Goal: Information Seeking & Learning: Learn about a topic

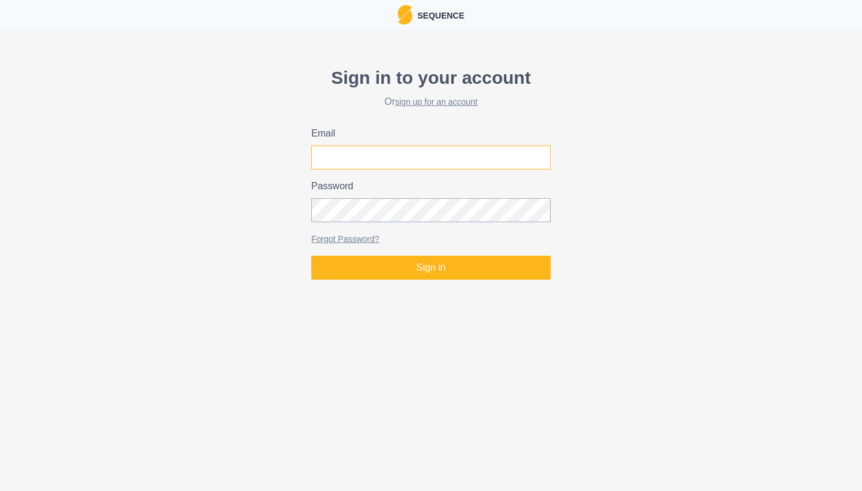
type input "[EMAIL_ADDRESS][DOMAIN_NAME]"
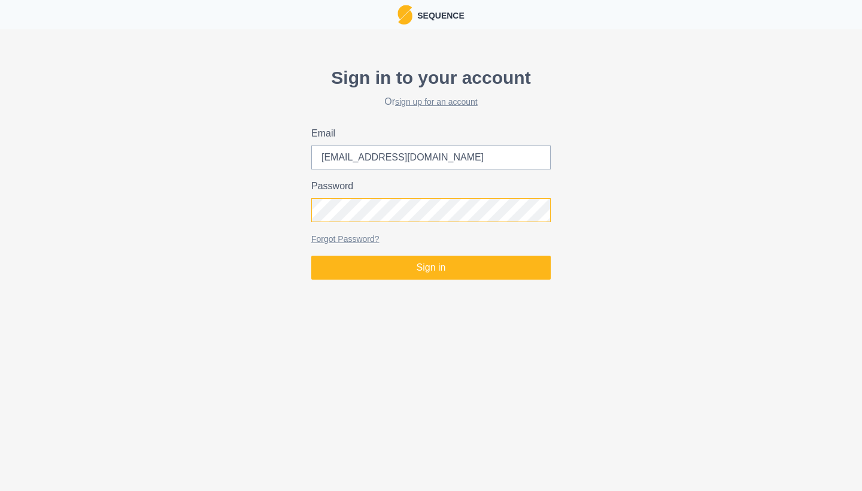
click at [431, 268] on button "Sign in" at bounding box center [430, 268] width 239 height 24
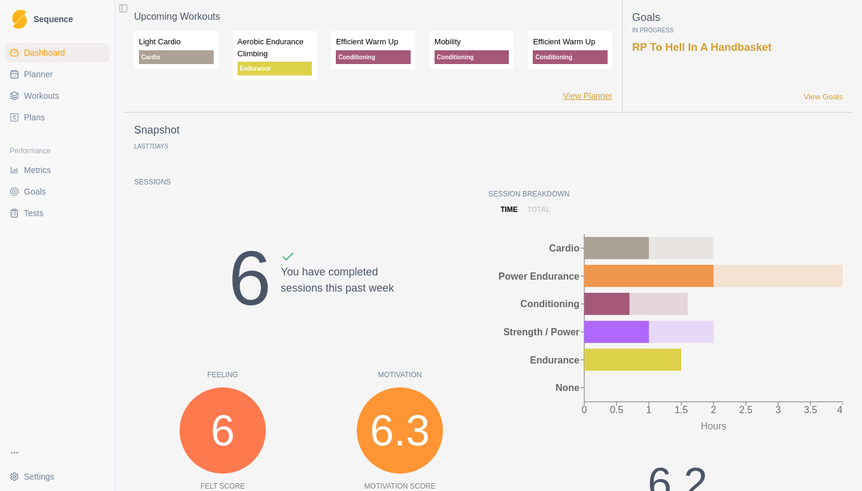
click at [583, 92] on link "View Planner" at bounding box center [587, 96] width 49 height 13
select select "month"
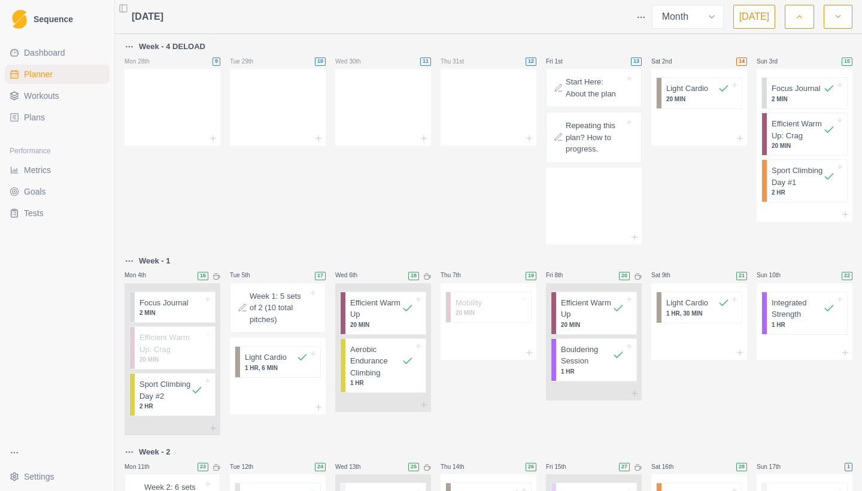
click at [583, 92] on p "Start Here: About the plan" at bounding box center [595, 87] width 59 height 23
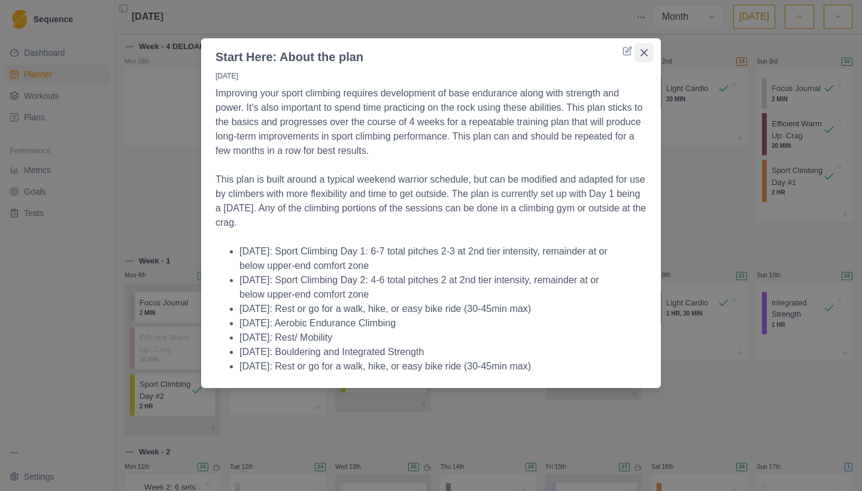
click at [642, 53] on icon "Close" at bounding box center [644, 52] width 7 height 7
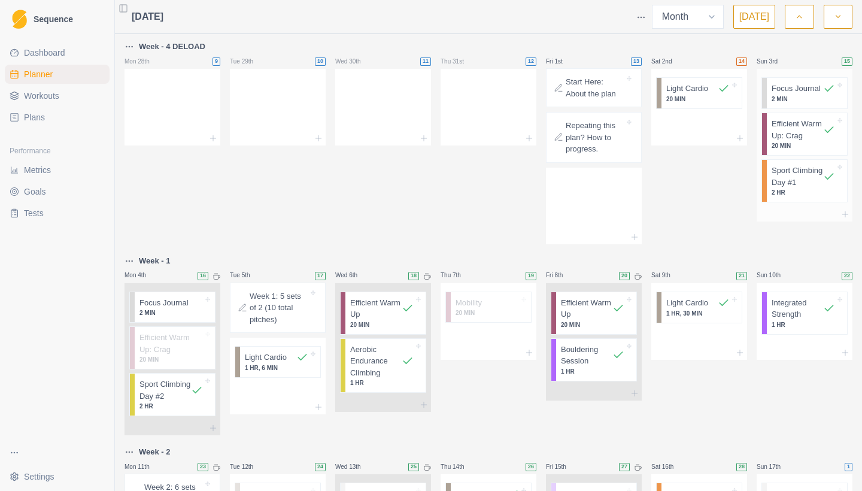
click at [787, 188] on p "Sport Climbing Day #1" at bounding box center [797, 176] width 51 height 23
select select "11"
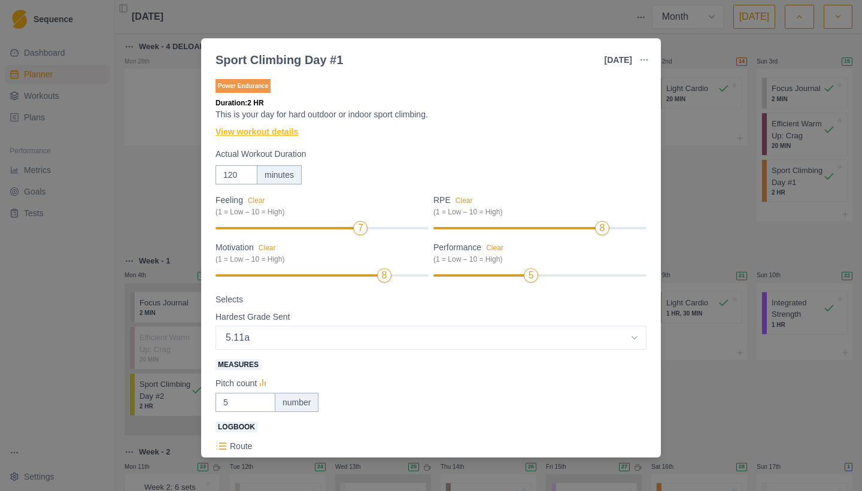
click at [242, 132] on link "View workout details" at bounding box center [257, 132] width 83 height 13
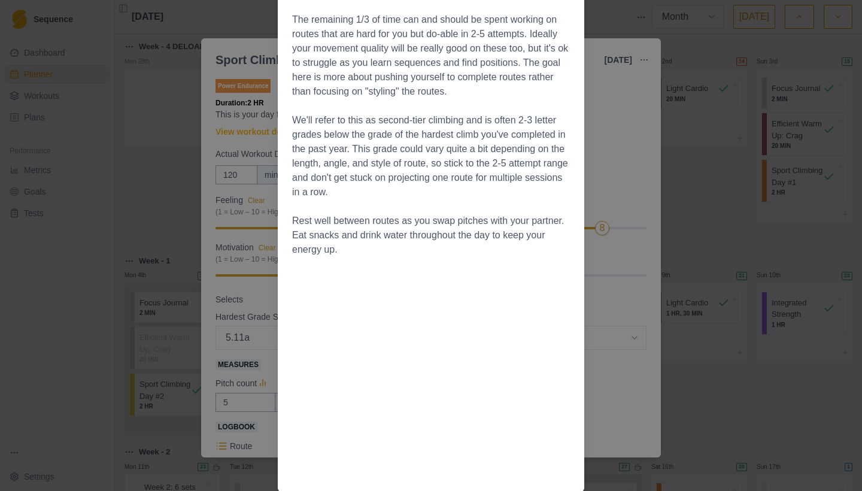
scroll to position [212, 0]
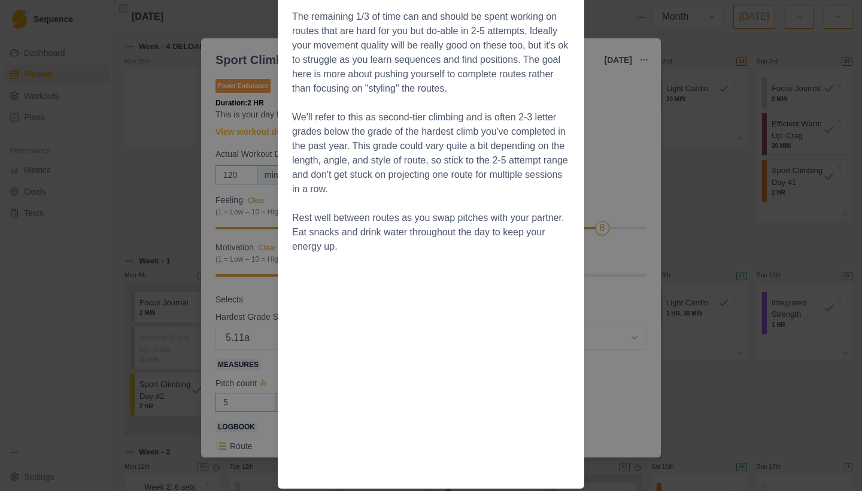
click at [613, 141] on div "Workout Details The goal of this day is to spend 2/3 or more of your time movin…" at bounding box center [431, 245] width 862 height 491
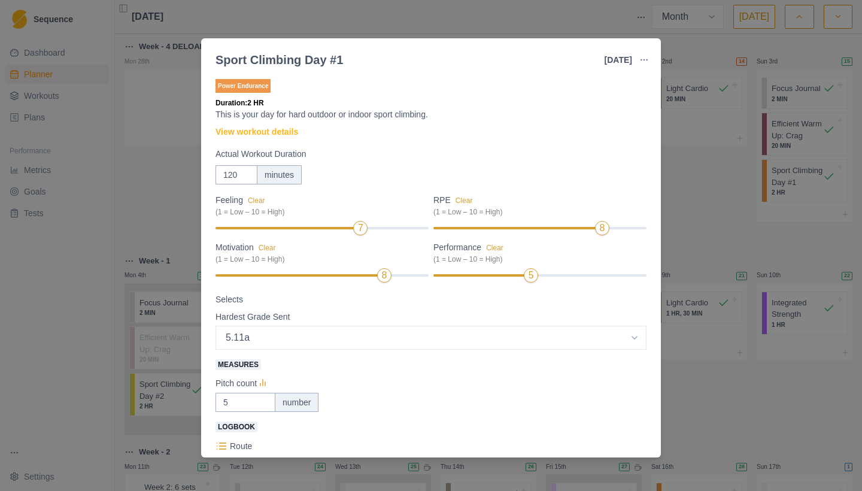
click at [694, 190] on div "Sport Climbing Day #1 [DATE] Link To Goal View Workout Metrics Edit Original Wo…" at bounding box center [431, 245] width 862 height 491
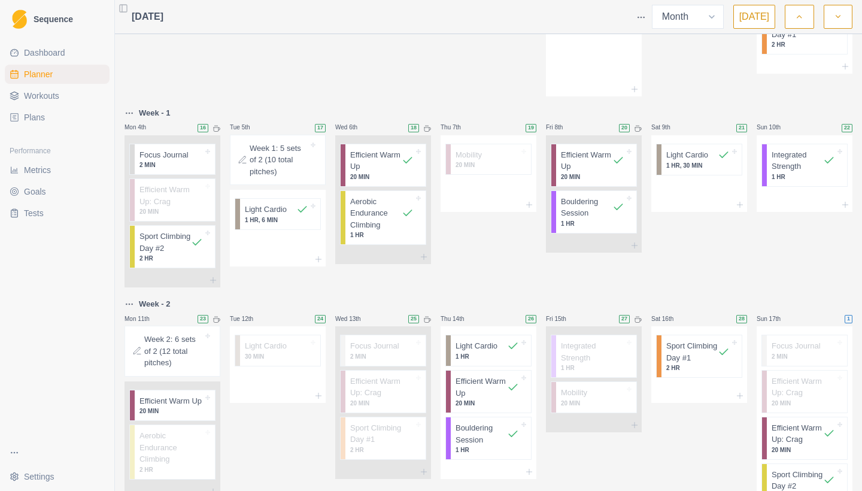
scroll to position [177, 0]
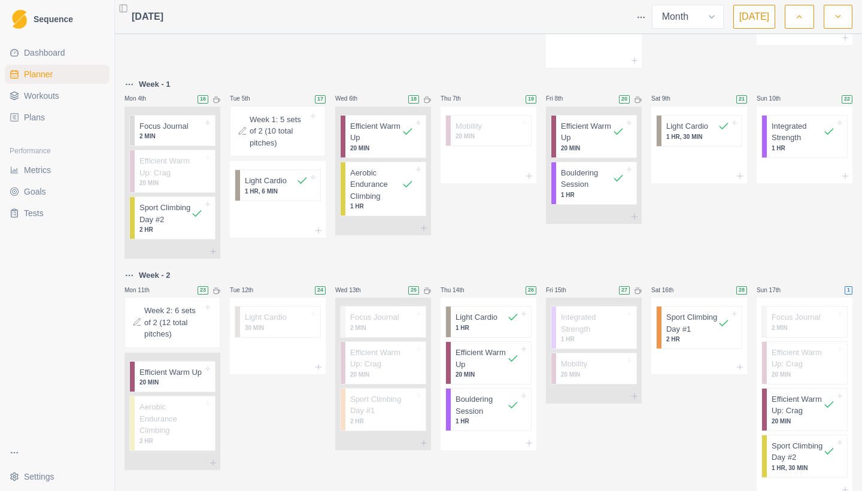
click at [263, 127] on p "Week 1: 5 sets of 2 (10 total pitches)" at bounding box center [279, 131] width 59 height 35
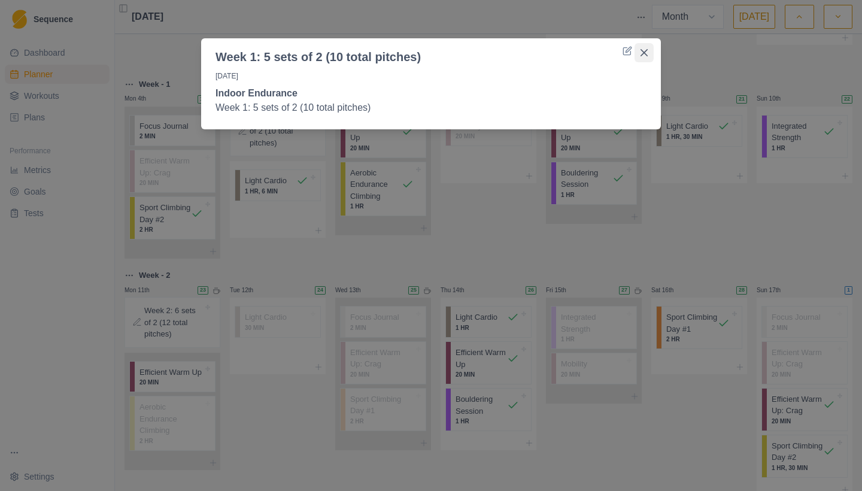
click at [644, 53] on icon "Close" at bounding box center [644, 52] width 7 height 7
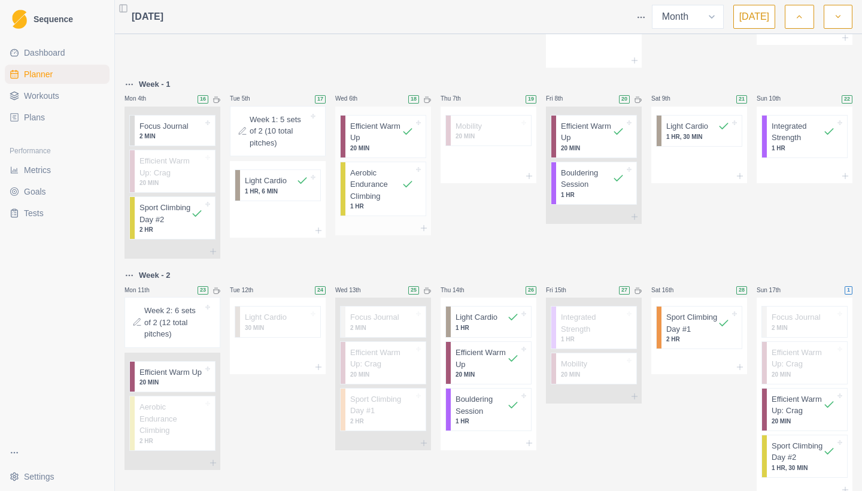
click at [375, 195] on p "Aerobic Endurance Climbing" at bounding box center [375, 184] width 51 height 35
select select "4"
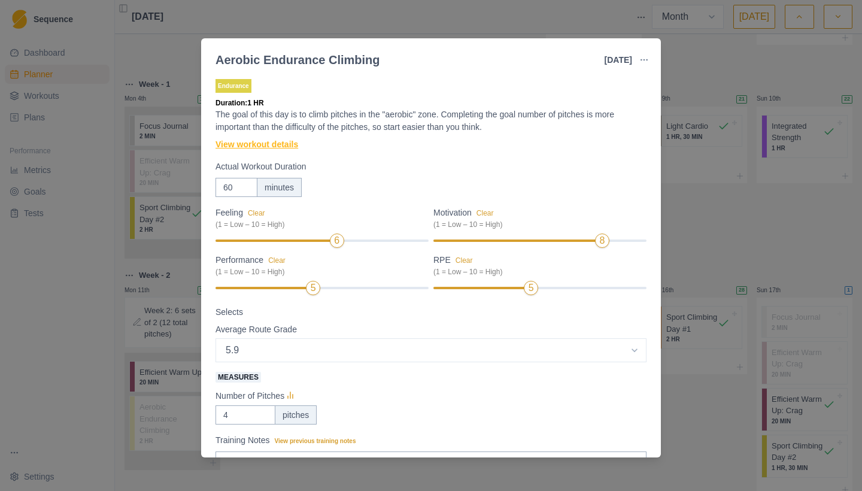
click at [260, 145] on link "View workout details" at bounding box center [257, 144] width 83 height 13
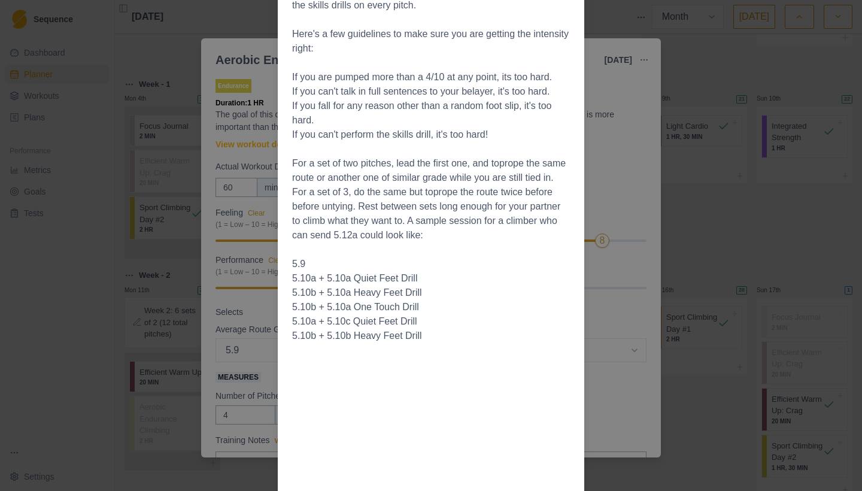
scroll to position [286, 0]
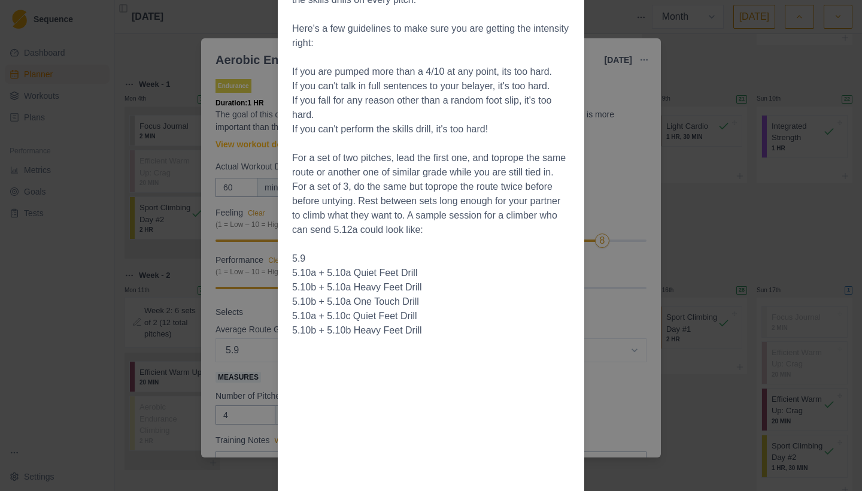
click at [719, 195] on div "Workout Details The goal of this day is to climb pitches in the "aerobic" zone …" at bounding box center [431, 245] width 862 height 491
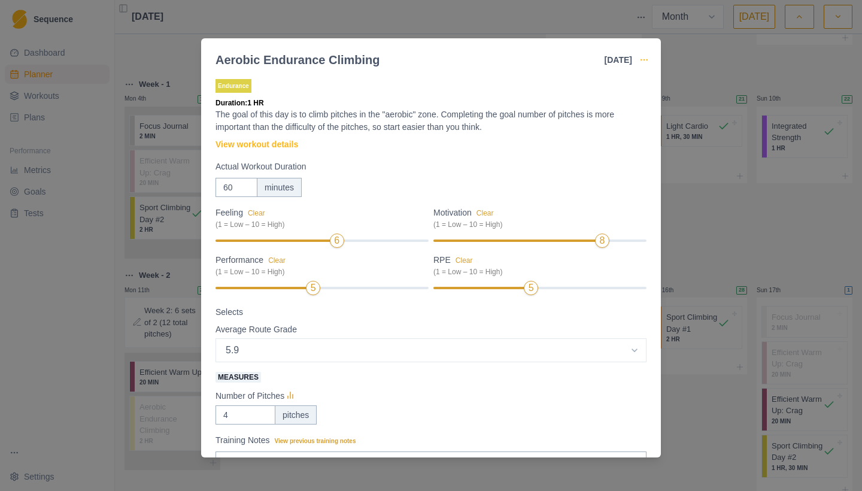
click at [642, 59] on circle "button" at bounding box center [641, 59] width 1 height 1
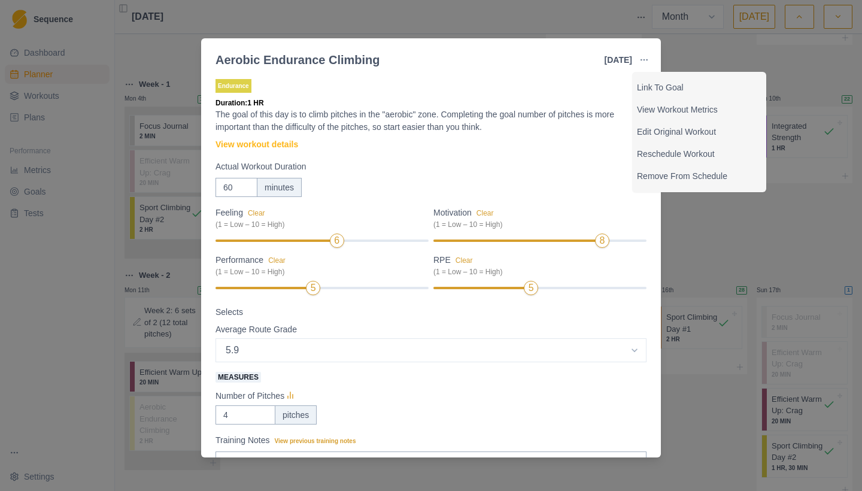
click at [683, 50] on div "Aerobic Endurance Climbing [DATE] Link To Goal View Workout Metrics Edit Origin…" at bounding box center [431, 245] width 862 height 491
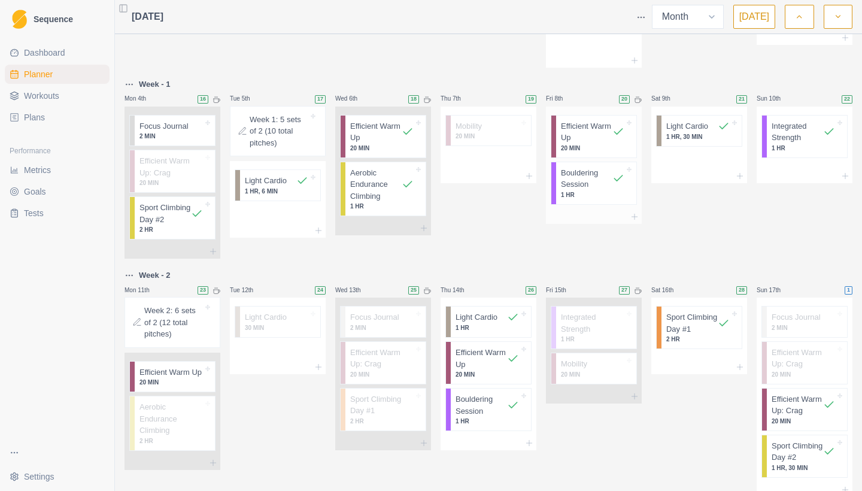
click at [580, 196] on p "1 HR" at bounding box center [592, 194] width 63 height 9
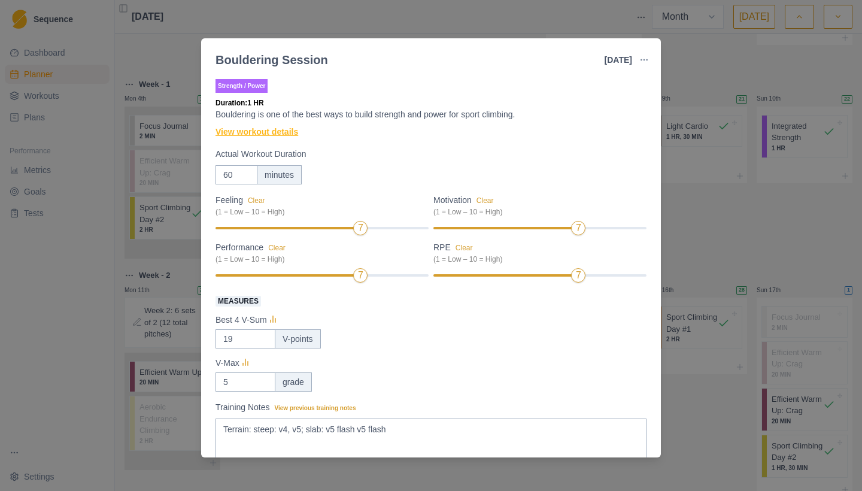
click at [241, 131] on link "View workout details" at bounding box center [257, 132] width 83 height 13
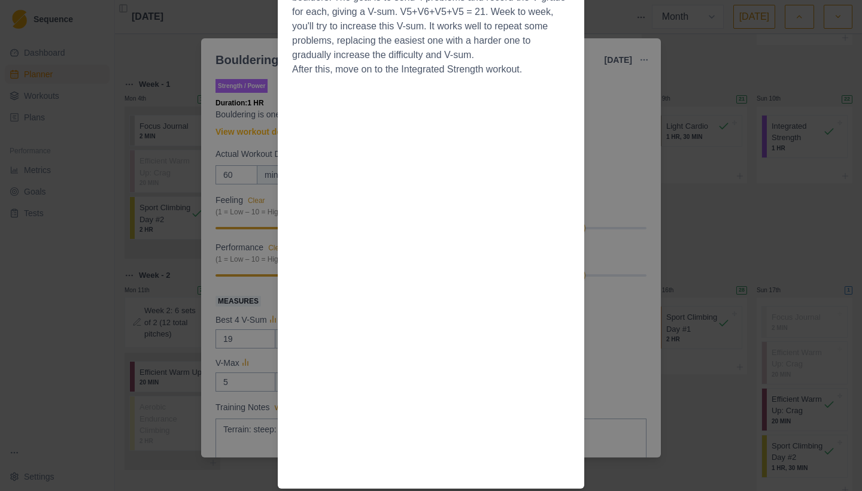
scroll to position [0, 0]
click at [686, 228] on div "Workout Details Strength training is important, as it allows us to have the phy…" at bounding box center [431, 245] width 862 height 491
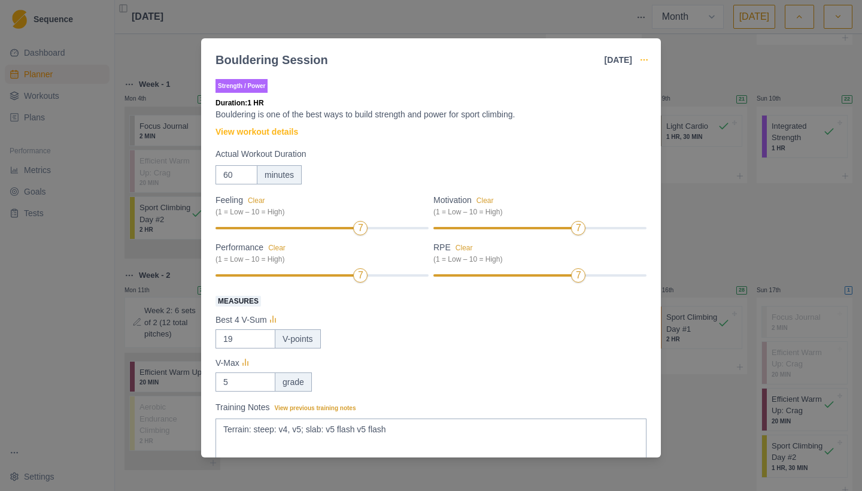
click at [643, 58] on icon "button" at bounding box center [644, 60] width 10 height 10
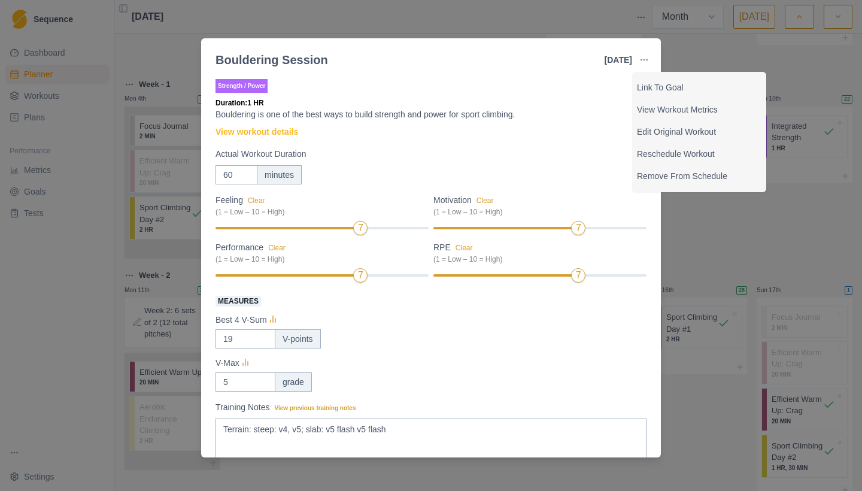
click at [718, 58] on div "Bouldering Session [DATE] Link To Goal View Workout Metrics Edit Original Worko…" at bounding box center [431, 245] width 862 height 491
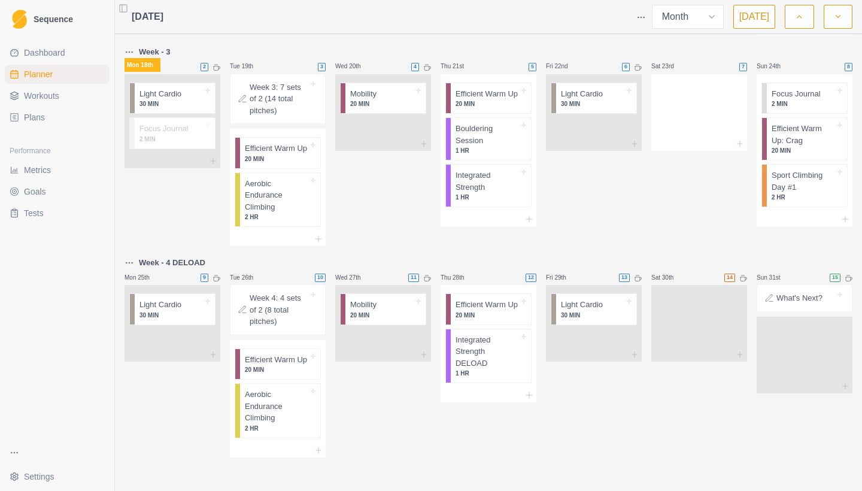
scroll to position [686, 0]
click at [792, 169] on p "Sport Climbing Day #1" at bounding box center [803, 180] width 63 height 23
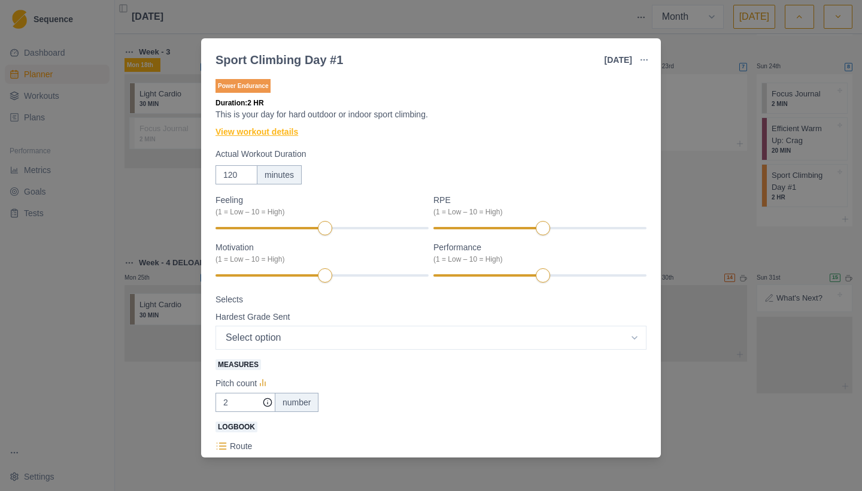
click at [252, 134] on link "View workout details" at bounding box center [257, 132] width 83 height 13
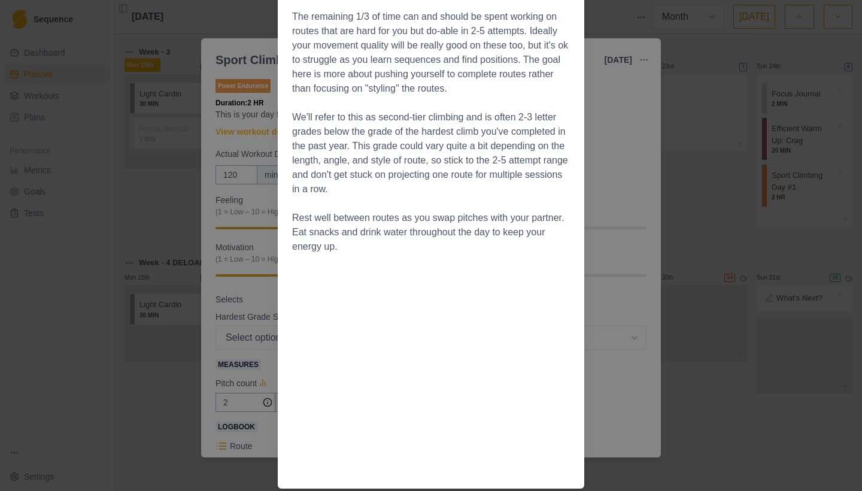
scroll to position [0, 0]
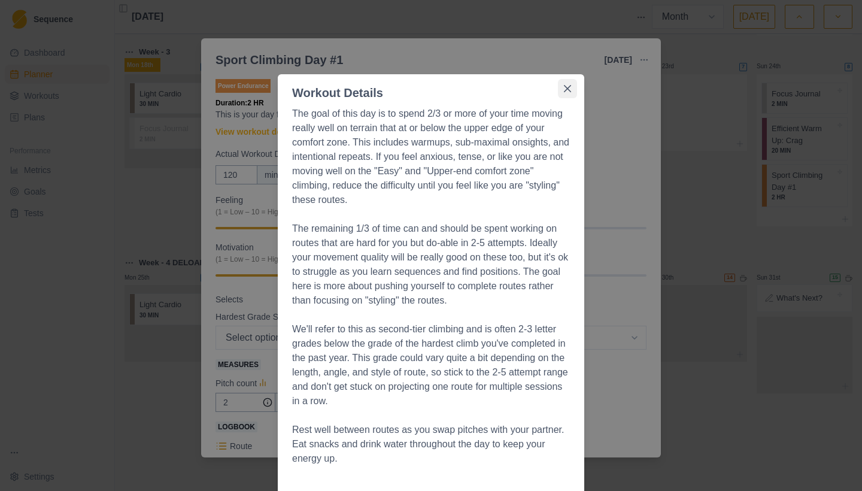
click at [571, 86] on button "Close" at bounding box center [567, 88] width 19 height 19
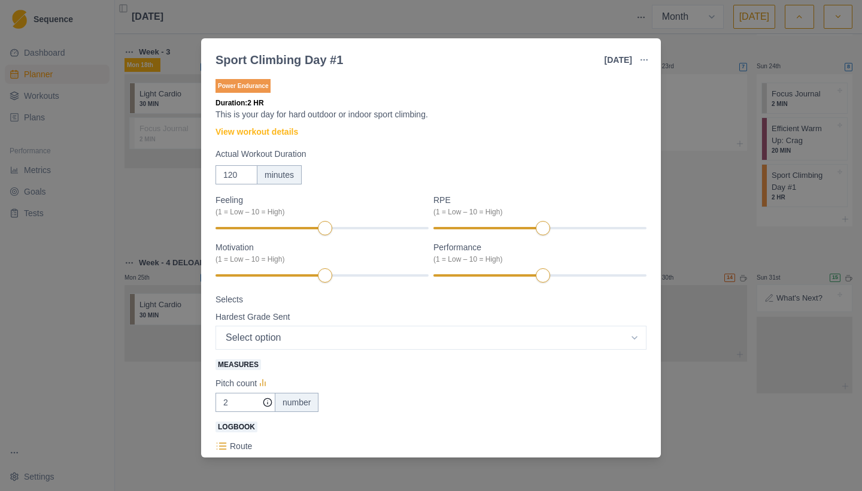
click at [720, 195] on div "Sport Climbing Day #1 [DATE] Link To Goal View Workout Metrics Edit Original Wo…" at bounding box center [431, 245] width 862 height 491
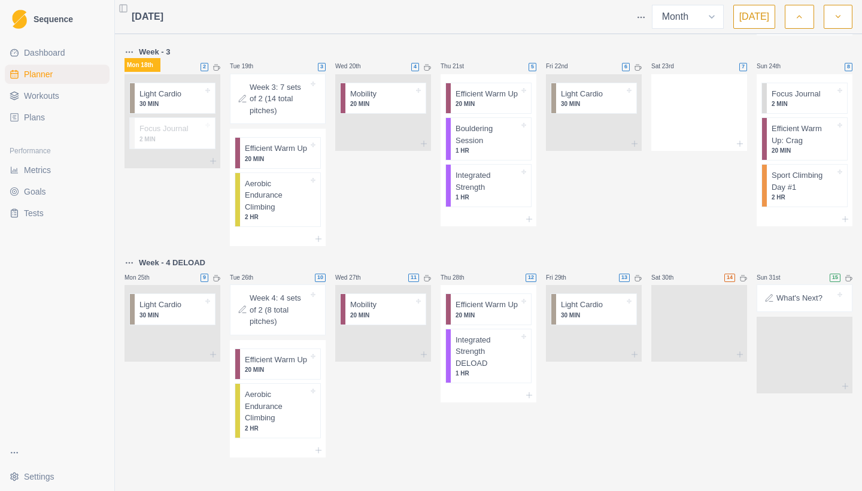
click at [794, 295] on div "What's Next?" at bounding box center [804, 298] width 85 height 17
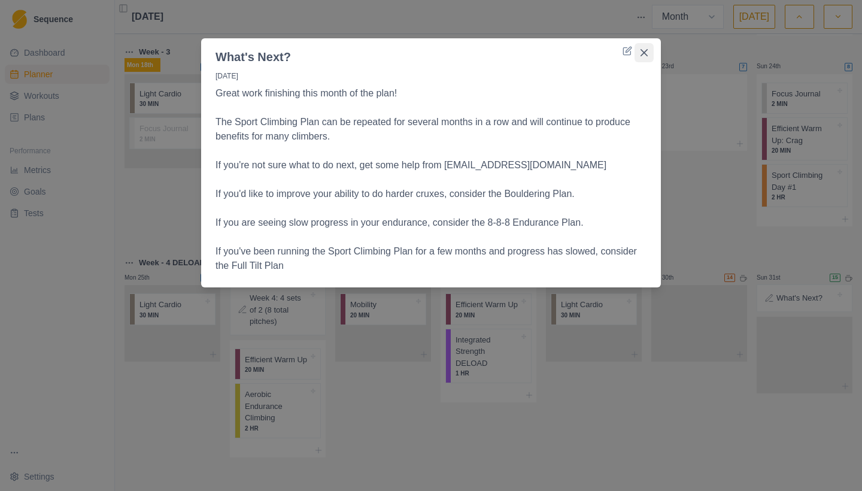
click at [646, 52] on icon "Close" at bounding box center [644, 52] width 7 height 7
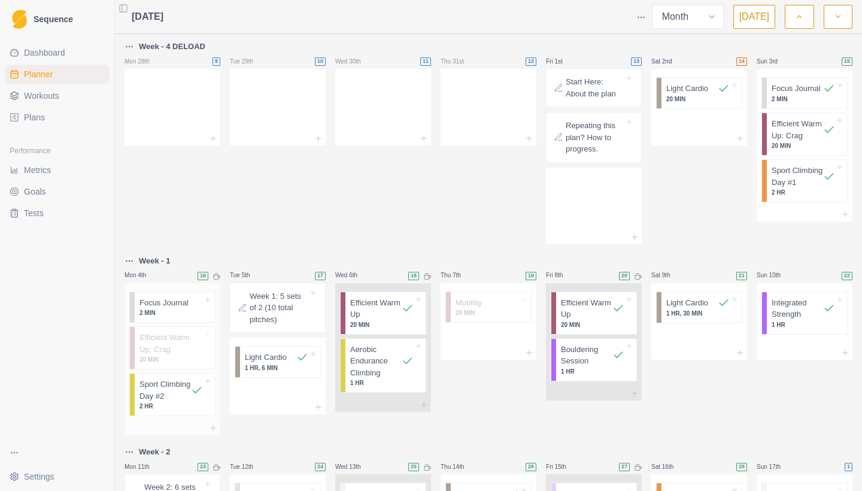
click at [160, 401] on p "Sport Climbing Day #2" at bounding box center [165, 389] width 51 height 23
select select "7"
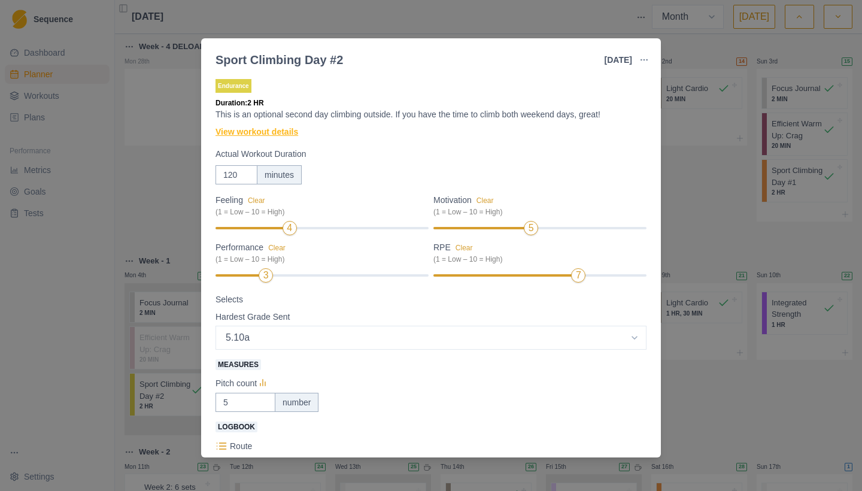
click at [231, 128] on link "View workout details" at bounding box center [257, 132] width 83 height 13
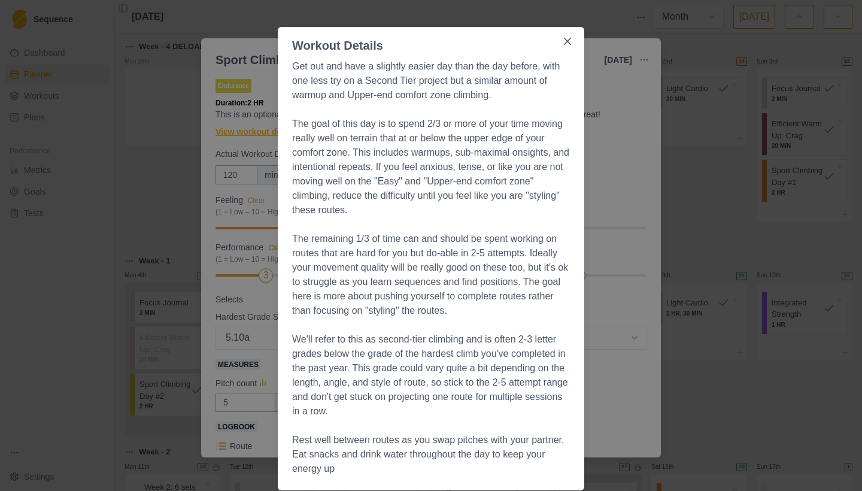
scroll to position [49, 0]
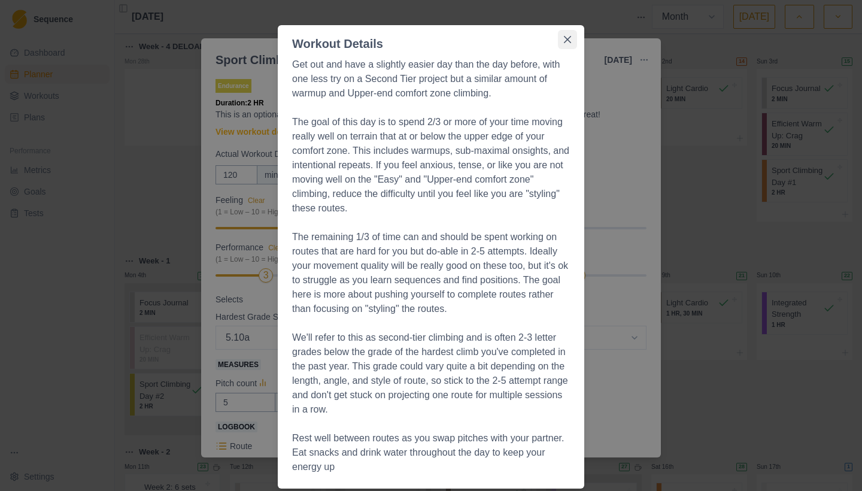
click at [570, 37] on icon "Close" at bounding box center [567, 39] width 7 height 7
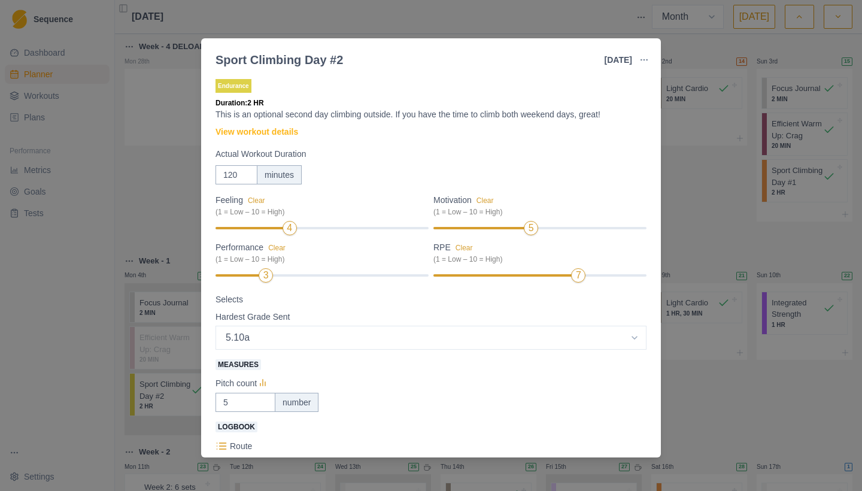
click at [726, 427] on div "Sport Climbing Day #2 [DATE] Link To Goal View Workout Metrics Edit Original Wo…" at bounding box center [431, 245] width 862 height 491
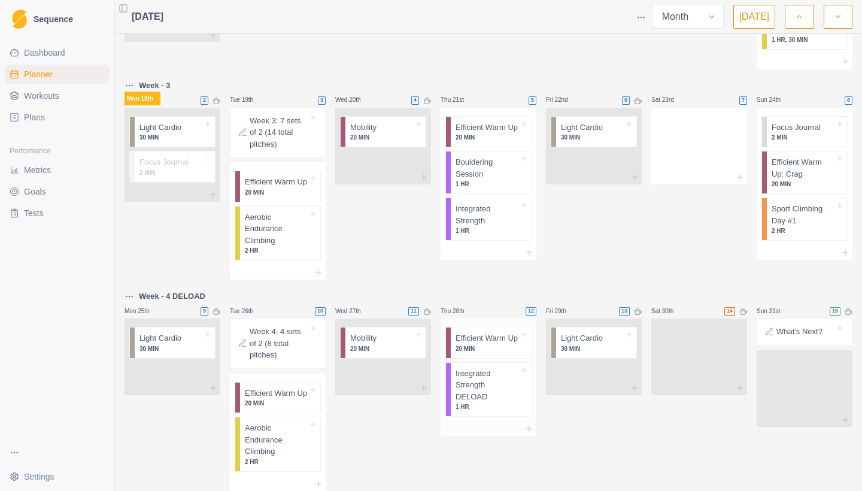
scroll to position [604, 0]
click at [397, 277] on html "Sequence Dashboard Planner Workouts Plans Performance Metrics Goals Tests Setti…" at bounding box center [431, 245] width 862 height 491
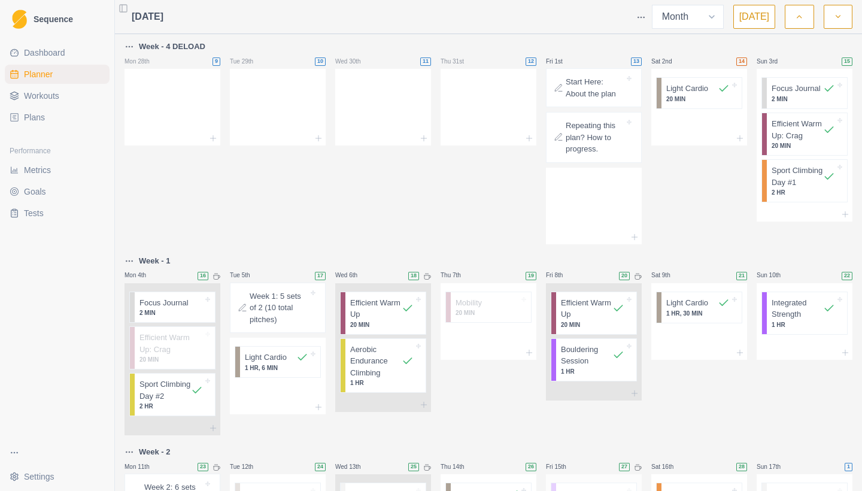
scroll to position [0, 0]
click at [49, 98] on span "Workouts" at bounding box center [41, 96] width 35 height 12
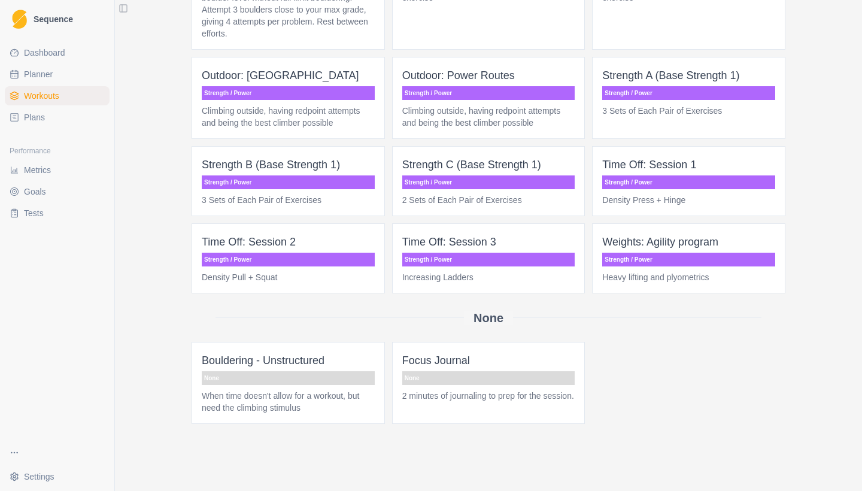
scroll to position [1732, 0]
click at [653, 278] on p "Heavy lifting and plyometrics" at bounding box center [688, 277] width 173 height 12
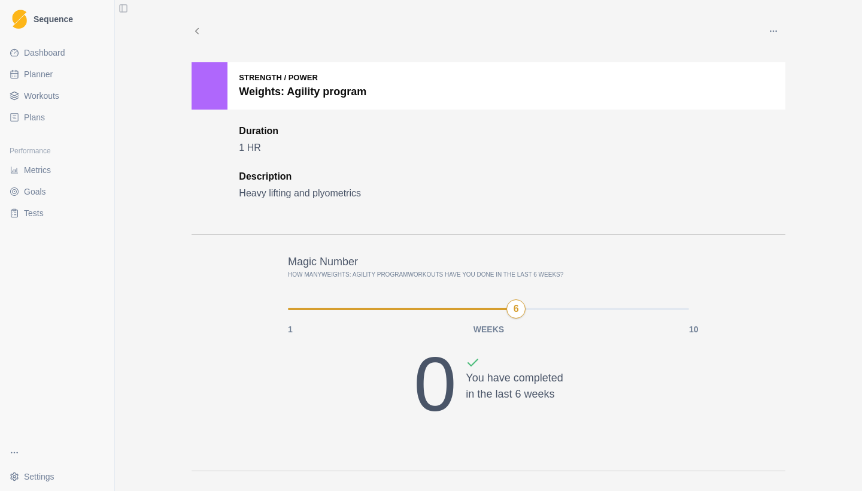
click at [51, 56] on span "Dashboard" at bounding box center [44, 53] width 41 height 12
